Goal: Information Seeking & Learning: Find specific fact

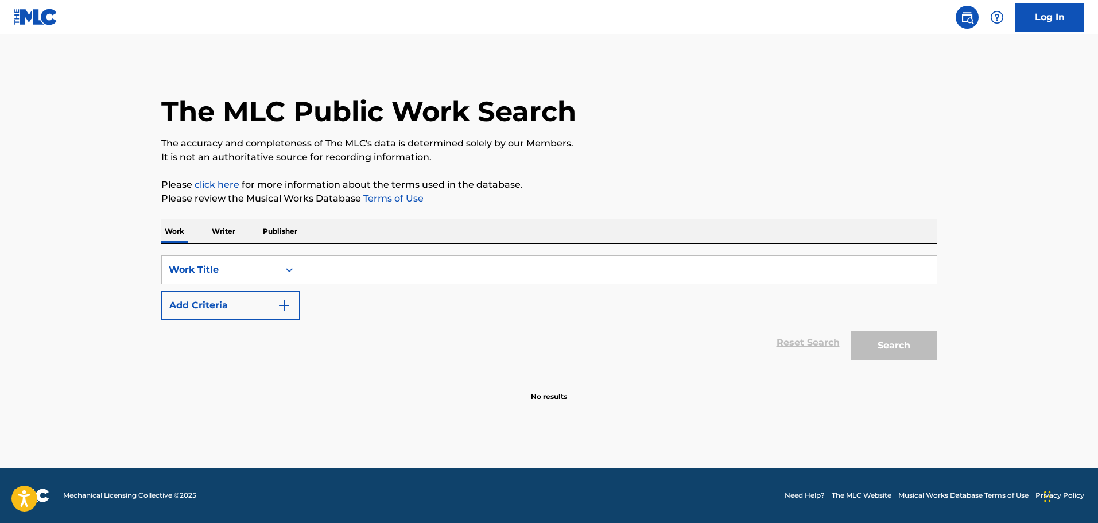
click at [280, 304] on img "Search Form" at bounding box center [284, 305] width 14 height 14
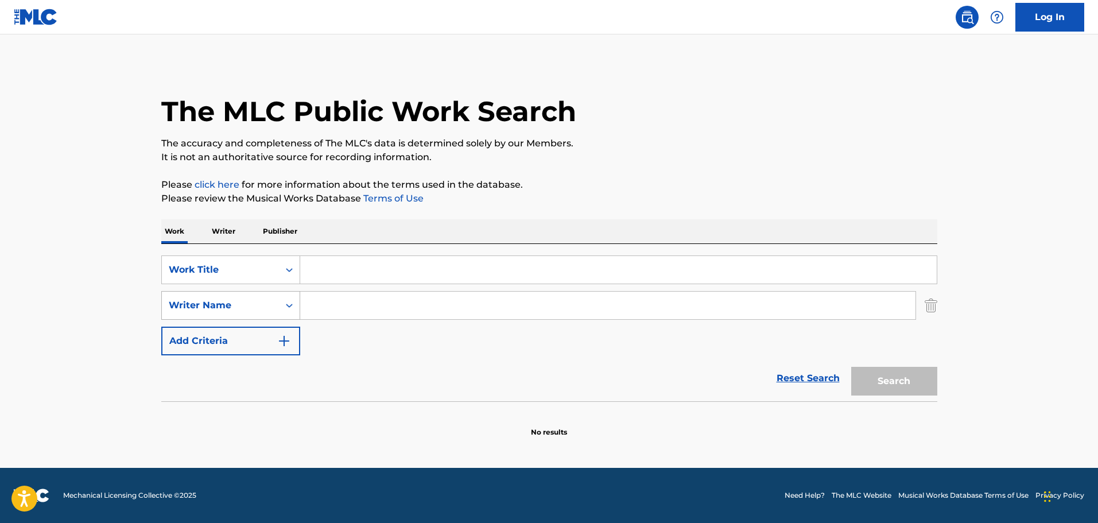
click at [273, 307] on div "Writer Name" at bounding box center [220, 305] width 117 height 22
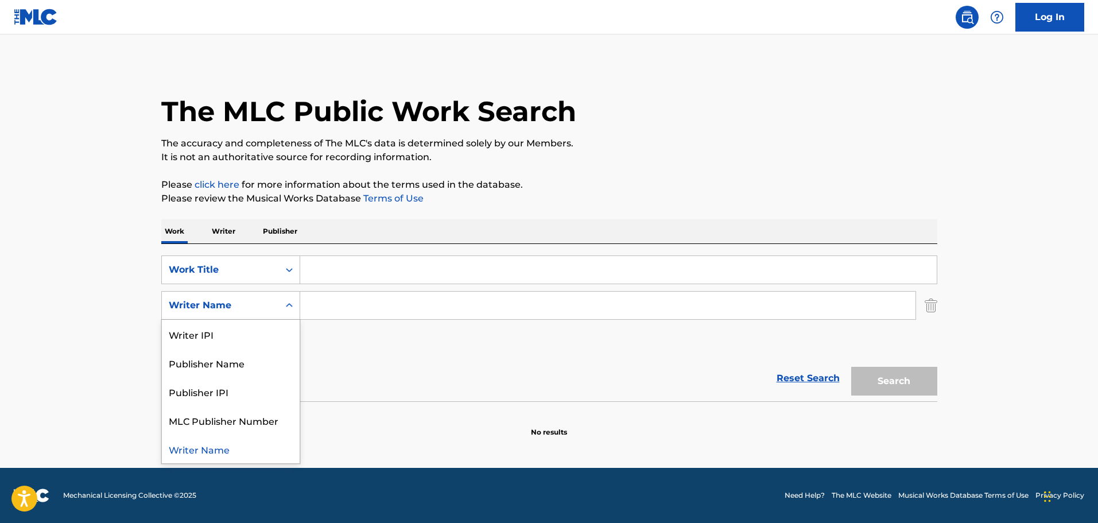
click at [273, 307] on div "Writer Name" at bounding box center [220, 305] width 117 height 22
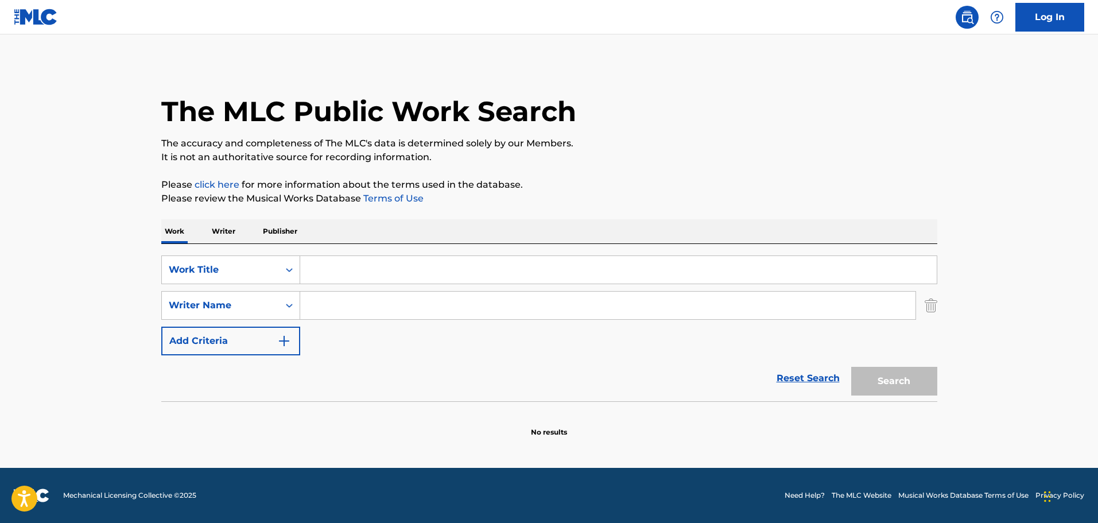
click at [932, 311] on img "Search Form" at bounding box center [931, 305] width 13 height 29
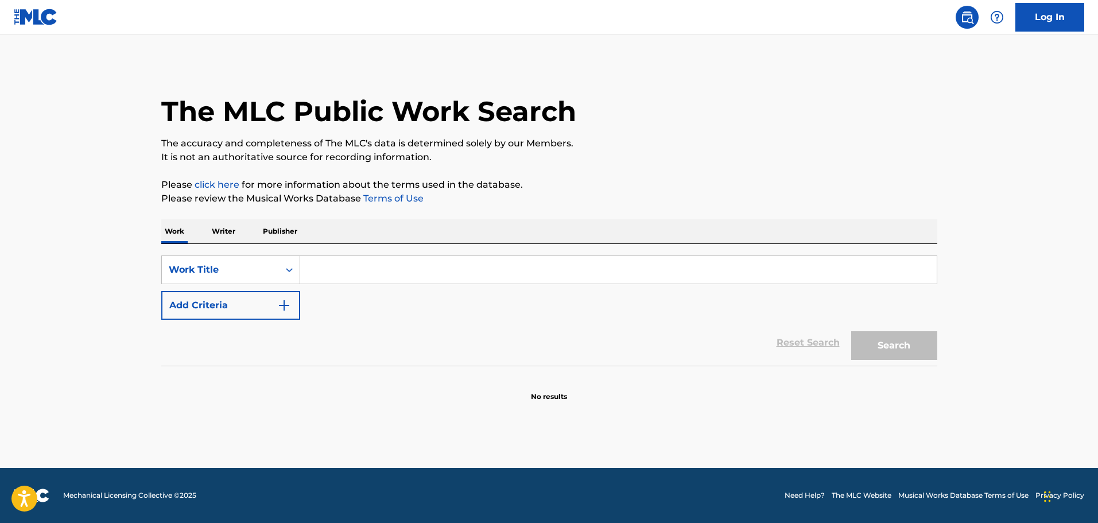
click at [797, 269] on input "Search Form" at bounding box center [618, 270] width 637 height 28
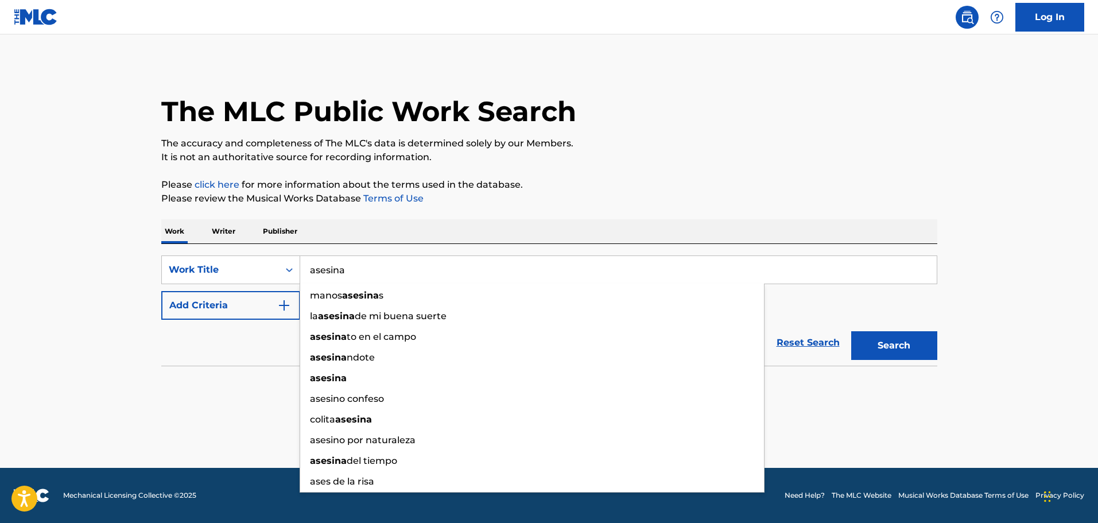
type input "asesina"
click at [851, 331] on button "Search" at bounding box center [894, 345] width 86 height 29
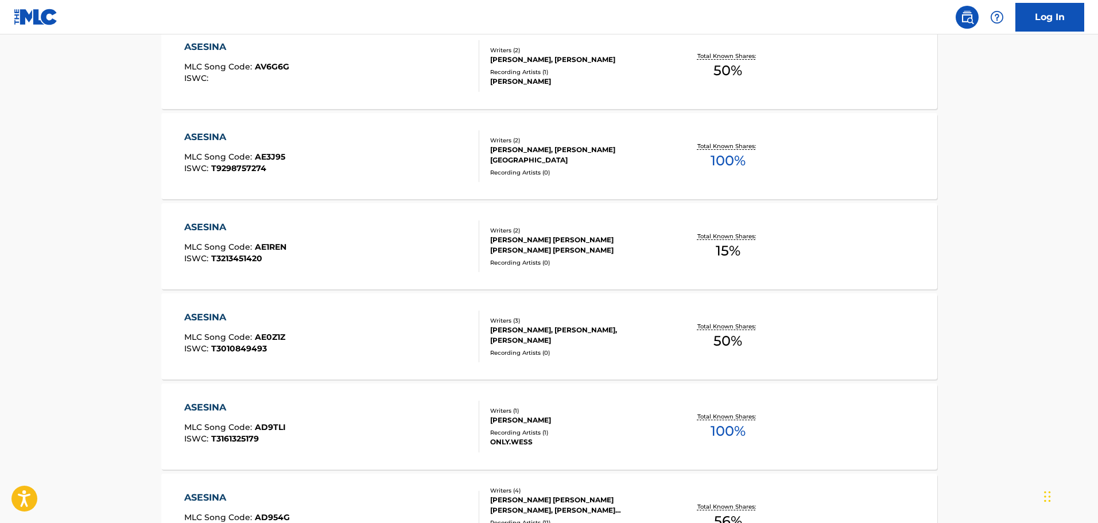
scroll to position [882, 0]
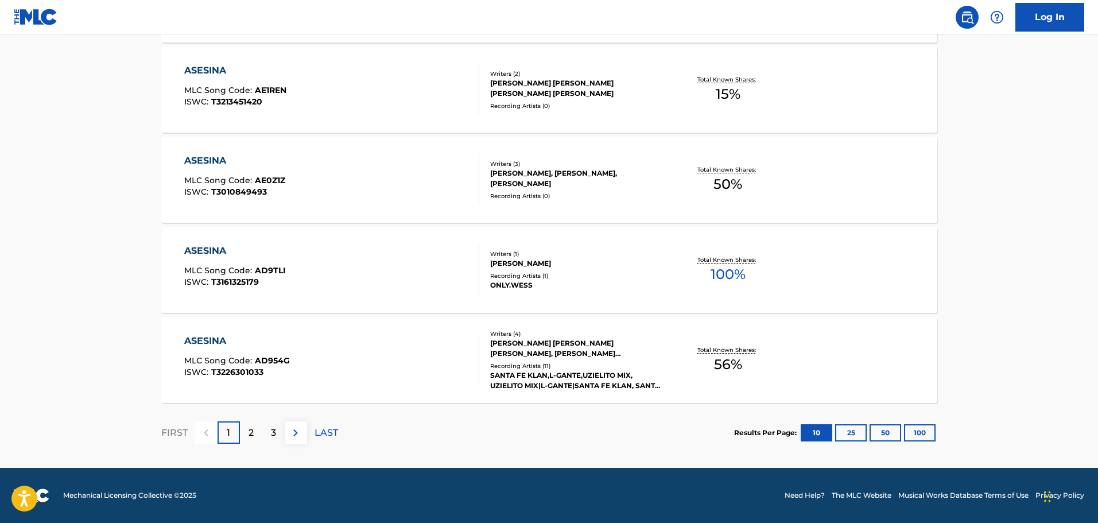
click at [927, 427] on button "100" at bounding box center [920, 432] width 32 height 17
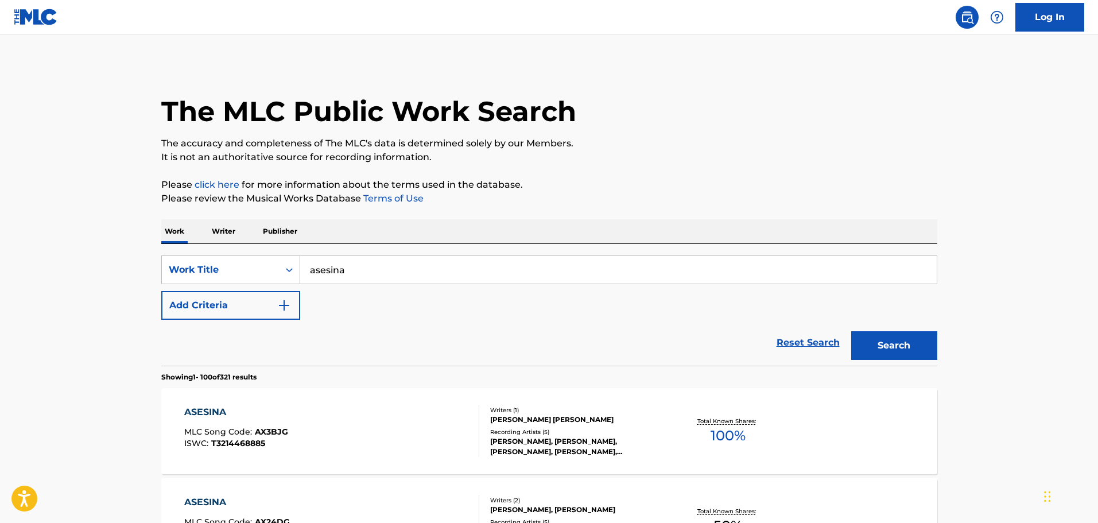
scroll to position [2888, 0]
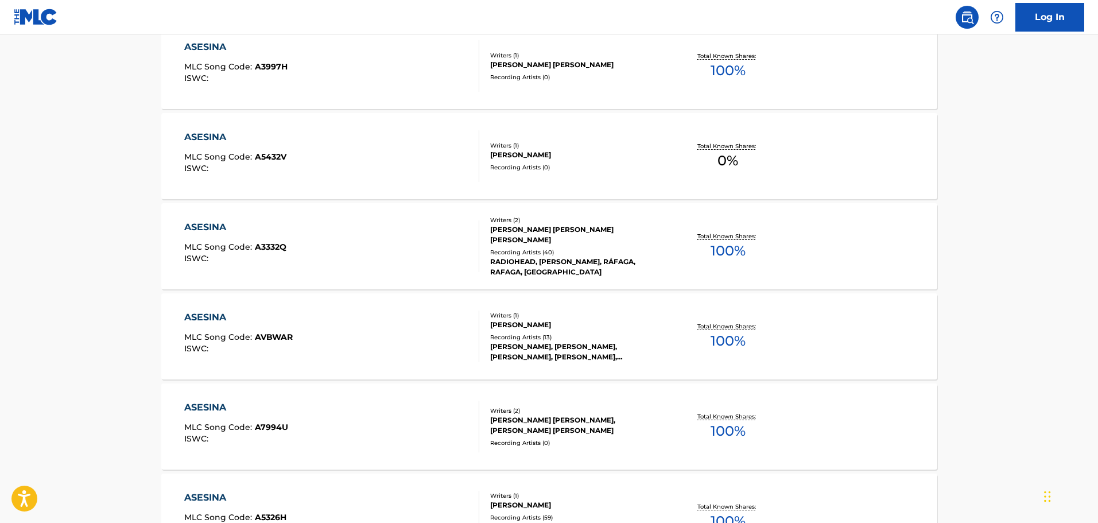
click at [201, 226] on div "ASESINA" at bounding box center [235, 227] width 102 height 14
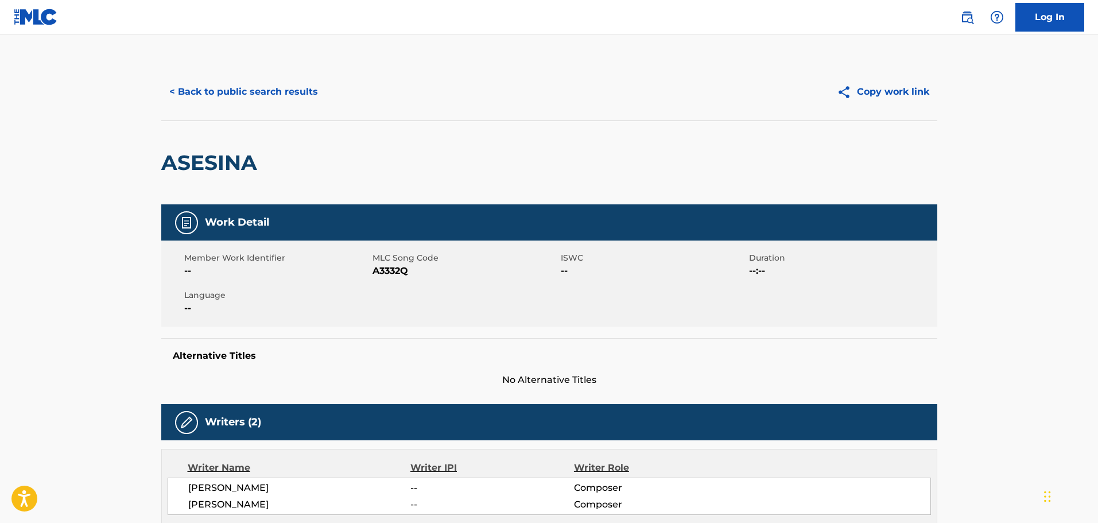
click at [393, 273] on span "A3332Q" at bounding box center [465, 271] width 185 height 14
copy span "A3332Q"
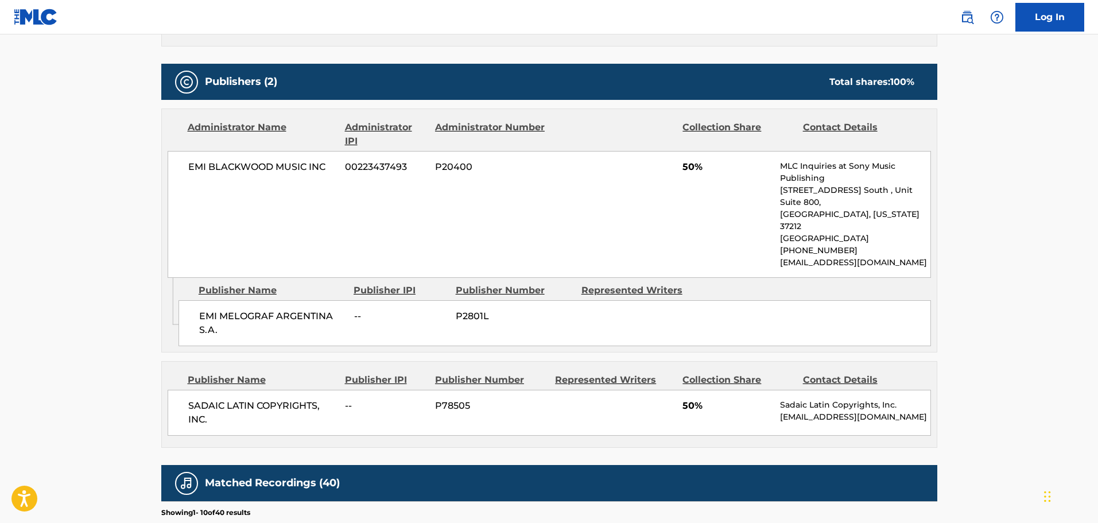
scroll to position [480, 0]
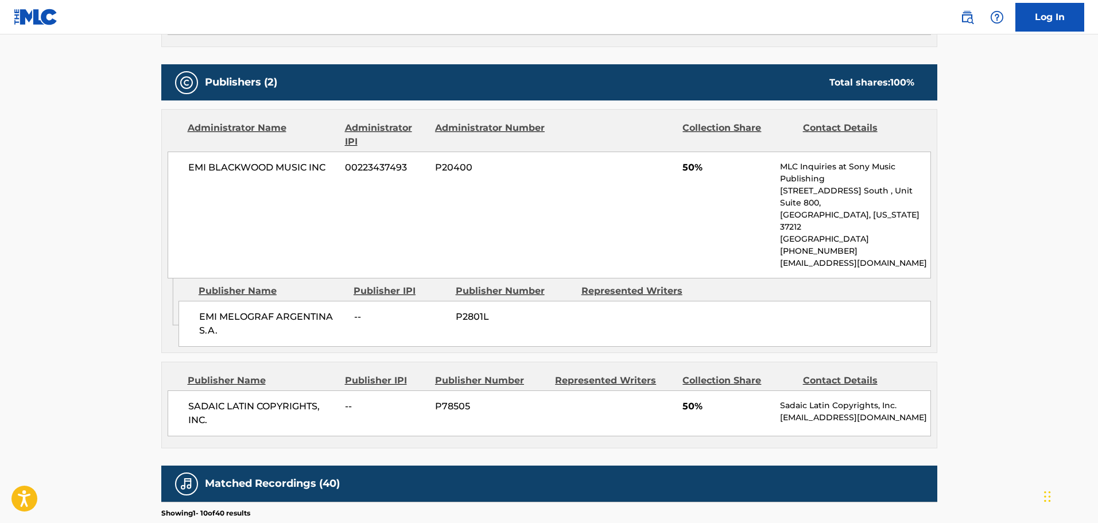
click at [454, 400] on span "P78505" at bounding box center [490, 407] width 111 height 14
copy span "P78505"
click at [460, 310] on span "P2801L" at bounding box center [514, 317] width 117 height 14
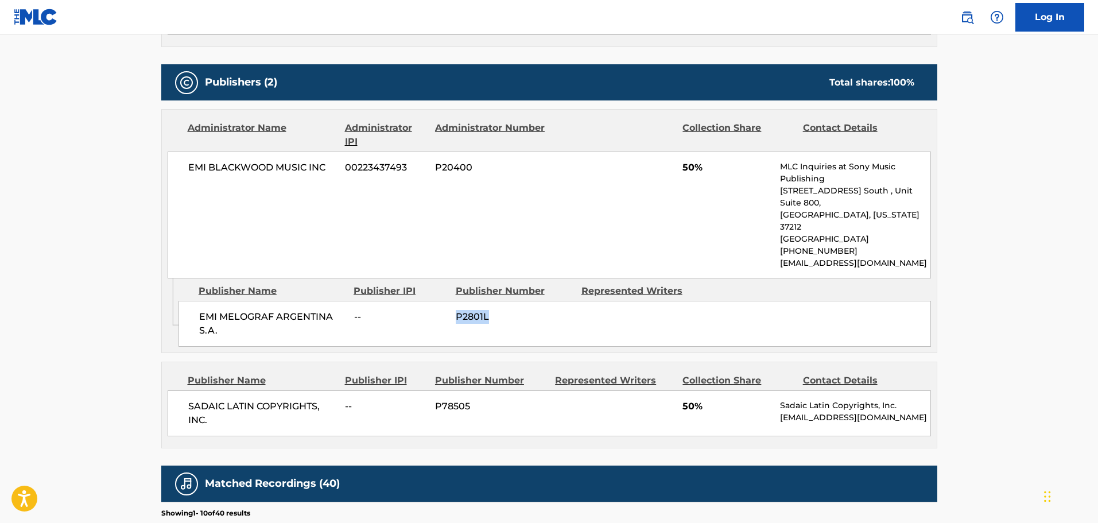
copy span "P2801L"
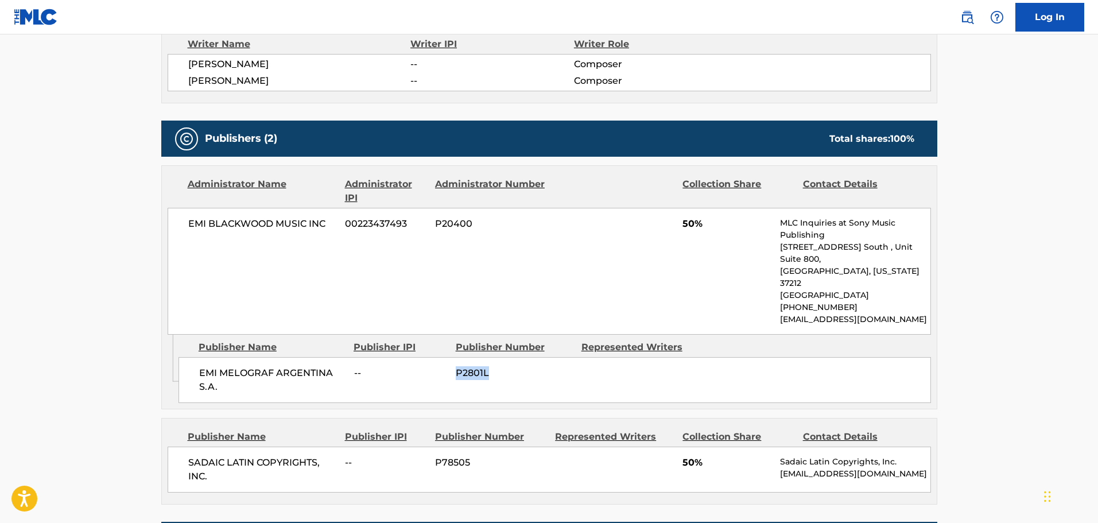
scroll to position [422, 0]
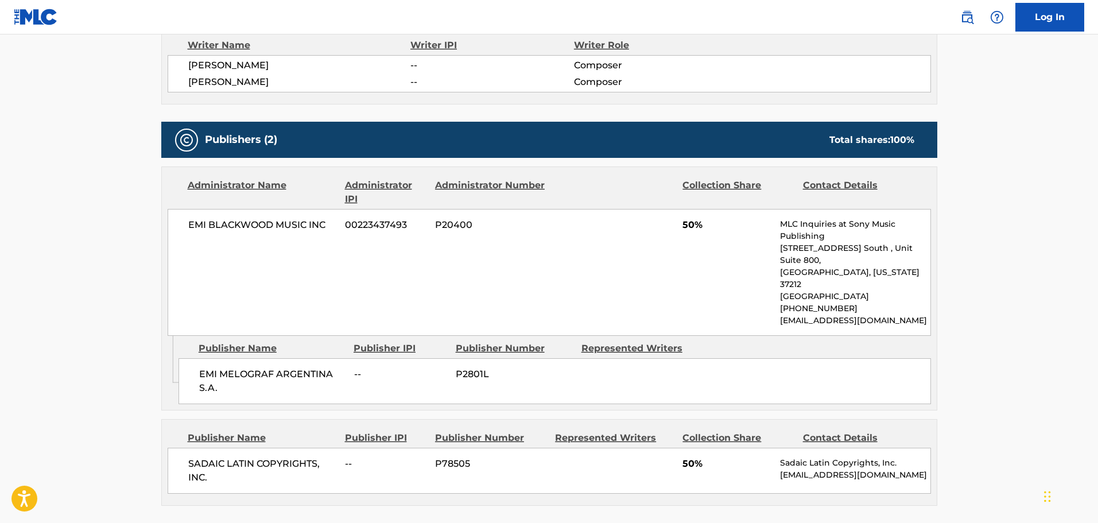
click at [379, 223] on span "00223437493" at bounding box center [386, 225] width 82 height 14
copy span "00223437493"
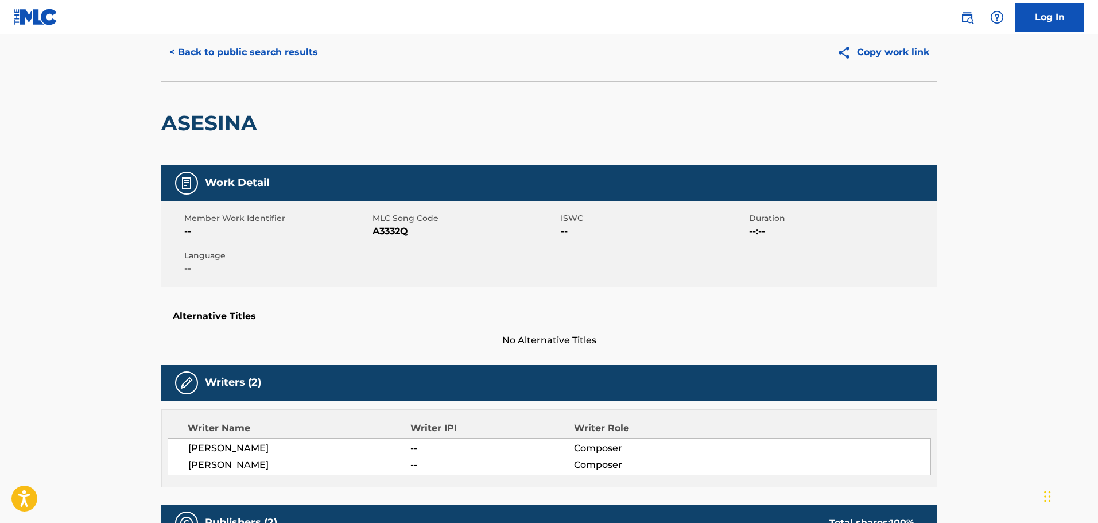
scroll to position [0, 0]
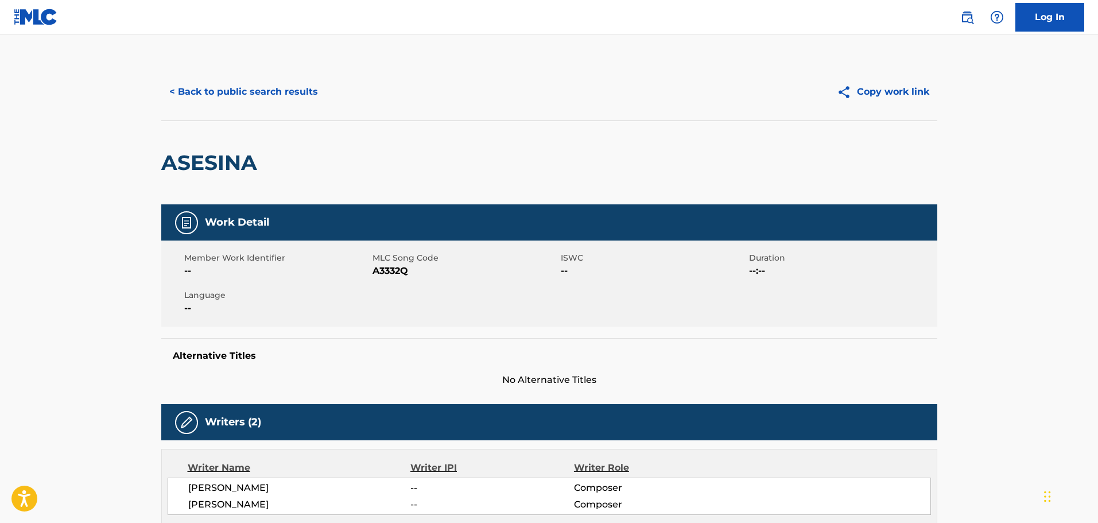
click at [389, 265] on span "A3332Q" at bounding box center [465, 271] width 185 height 14
copy span "A3332Q"
